Goal: Task Accomplishment & Management: Complete application form

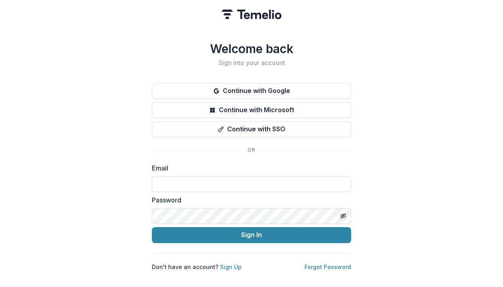
click at [194, 183] on input at bounding box center [251, 184] width 199 height 16
paste input "**********"
type input "**********"
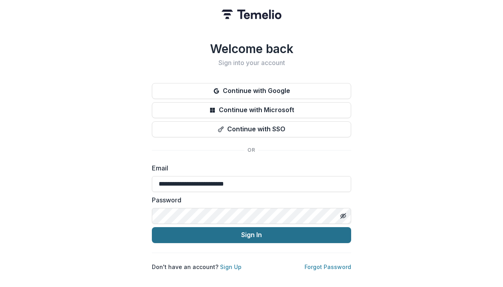
click at [240, 231] on button "Sign In" at bounding box center [251, 235] width 199 height 16
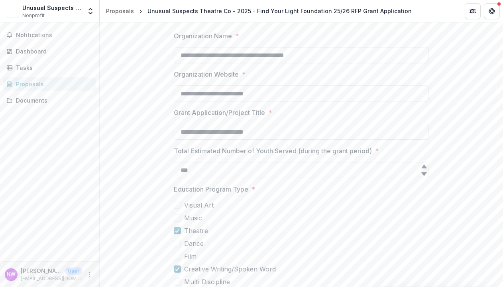
scroll to position [165, 0]
click at [491, 12] on icon "Get Help" at bounding box center [492, 13] width 2 height 2
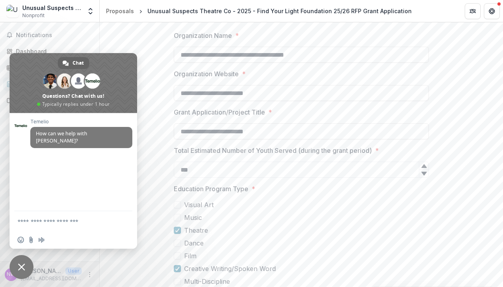
click at [11, 265] on span "Close chat" at bounding box center [22, 267] width 24 height 24
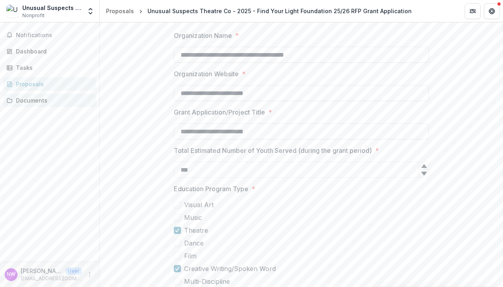
click at [29, 98] on div "Documents" at bounding box center [53, 100] width 74 height 8
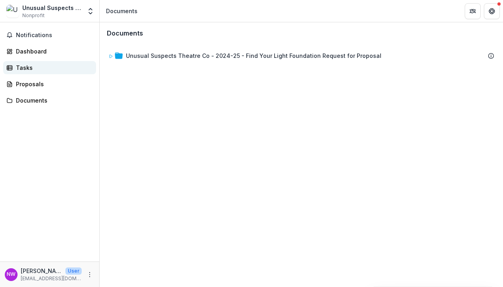
click at [29, 69] on div "Tasks" at bounding box center [53, 67] width 74 height 8
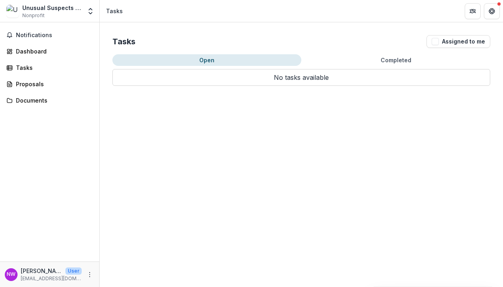
click at [379, 58] on button "Completed" at bounding box center [395, 60] width 189 height 12
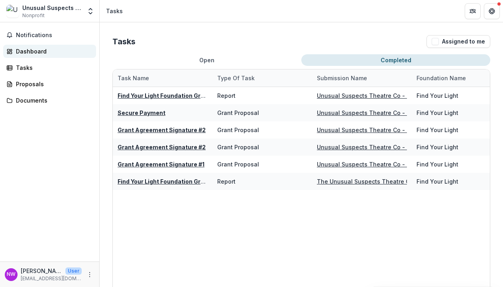
click at [44, 49] on div "Dashboard" at bounding box center [53, 51] width 74 height 8
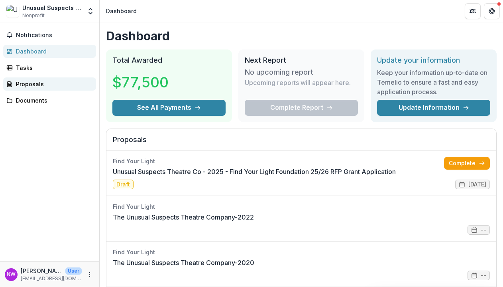
click at [31, 83] on div "Proposals" at bounding box center [53, 84] width 74 height 8
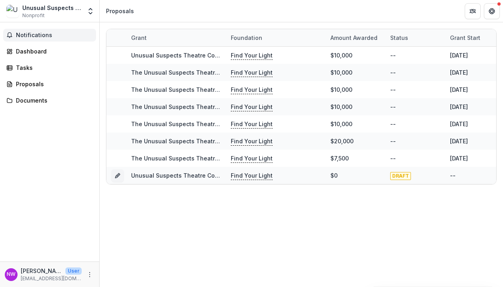
click at [31, 35] on span "Notifications" at bounding box center [54, 35] width 77 height 7
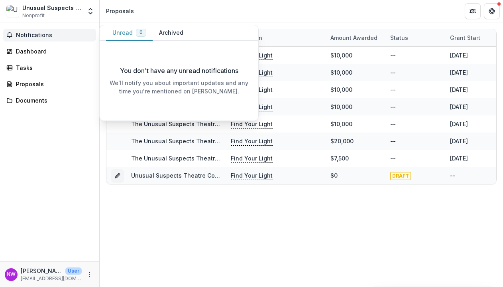
click at [173, 31] on button "Archived" at bounding box center [171, 33] width 37 height 16
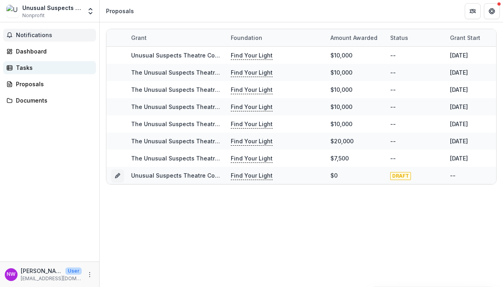
click at [26, 67] on div "Tasks" at bounding box center [53, 67] width 74 height 8
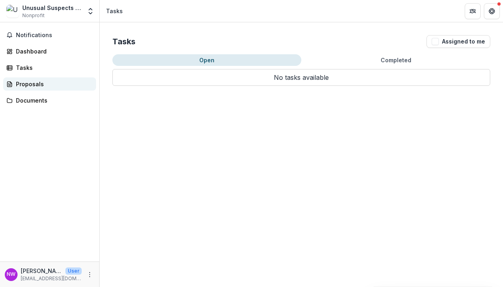
click at [27, 80] on div "Proposals" at bounding box center [53, 84] width 74 height 8
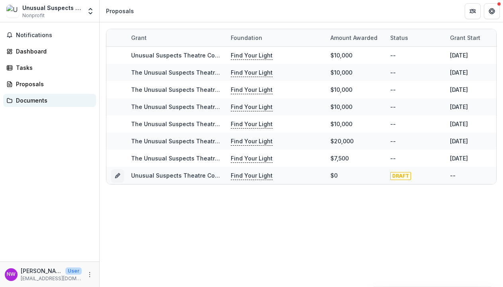
click at [28, 103] on div "Documents" at bounding box center [53, 100] width 74 height 8
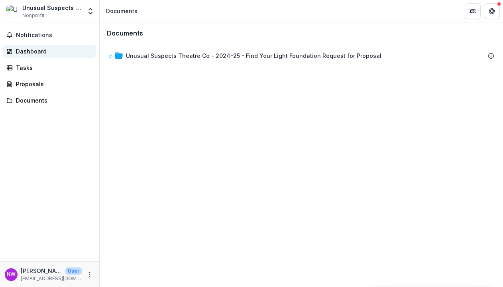
click at [24, 49] on div "Dashboard" at bounding box center [53, 51] width 74 height 8
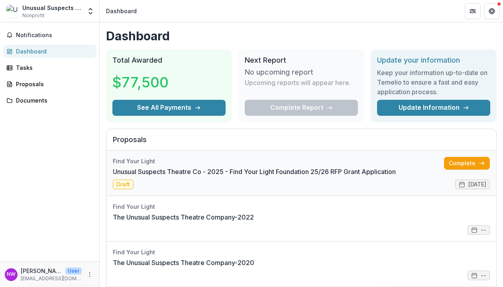
click at [329, 167] on link "Unusual Suspects Theatre Co - 2025 - Find Your Light Foundation 25/26 RFP Grant…" at bounding box center [254, 172] width 283 height 10
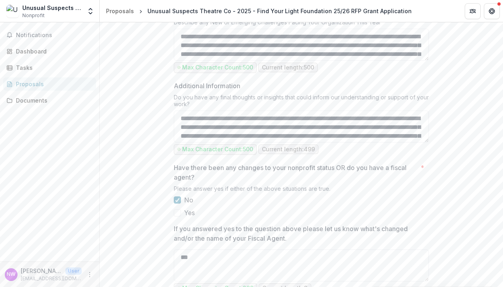
scroll to position [840, 0]
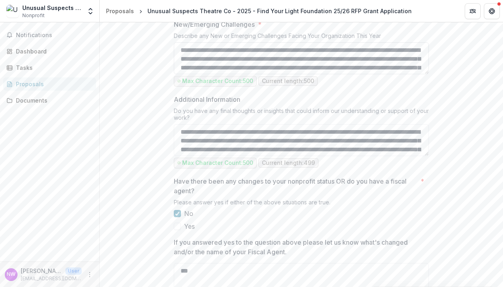
click at [330, 59] on textarea "**********" at bounding box center [301, 58] width 255 height 32
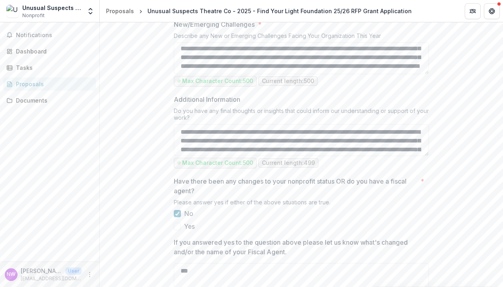
drag, startPoint x: 180, startPoint y: 51, endPoint x: 413, endPoint y: 92, distance: 237.1
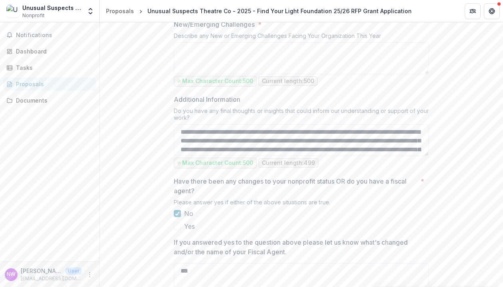
scroll to position [0, 0]
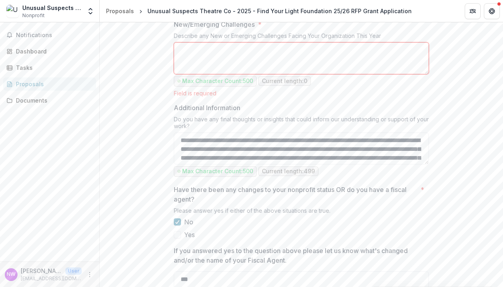
paste textarea "**********"
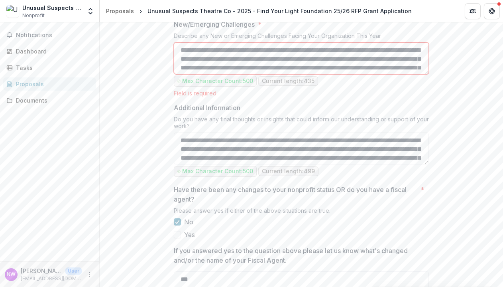
drag, startPoint x: 412, startPoint y: 70, endPoint x: 146, endPoint y: 36, distance: 268.0
click at [207, 51] on textarea "**********" at bounding box center [301, 58] width 255 height 32
type textarea "**********"
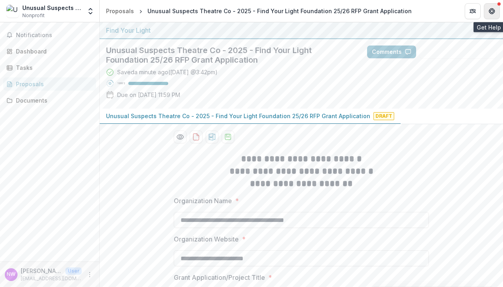
click at [492, 11] on icon "Get Help" at bounding box center [492, 11] width 6 height 6
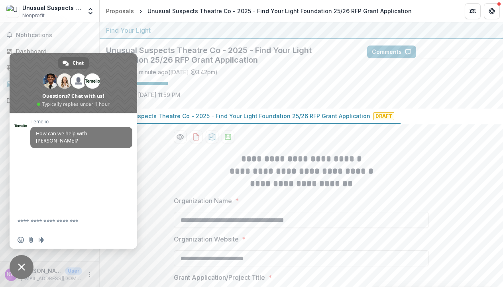
click at [487, 79] on div "Unusual Suspects Theatre Co - 2025 - Find Your Light Foundation 25/26 RFP Grant…" at bounding box center [301, 73] width 403 height 69
click at [472, 79] on div "Unusual Suspects Theatre Co - 2025 - Find Your Light Foundation 25/26 RFP Grant…" at bounding box center [301, 73] width 403 height 69
click at [18, 262] on span "Close chat" at bounding box center [22, 267] width 24 height 24
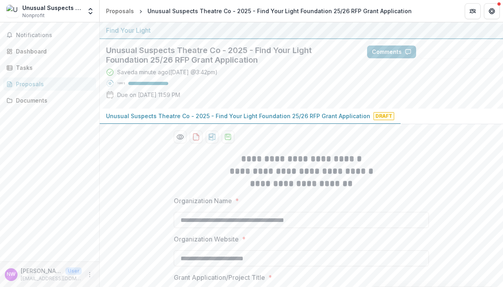
click at [90, 272] on icon "More" at bounding box center [89, 274] width 6 height 6
click at [118, 270] on button "Logout" at bounding box center [142, 270] width 85 height 13
